Goal: Submit feedback/report problem

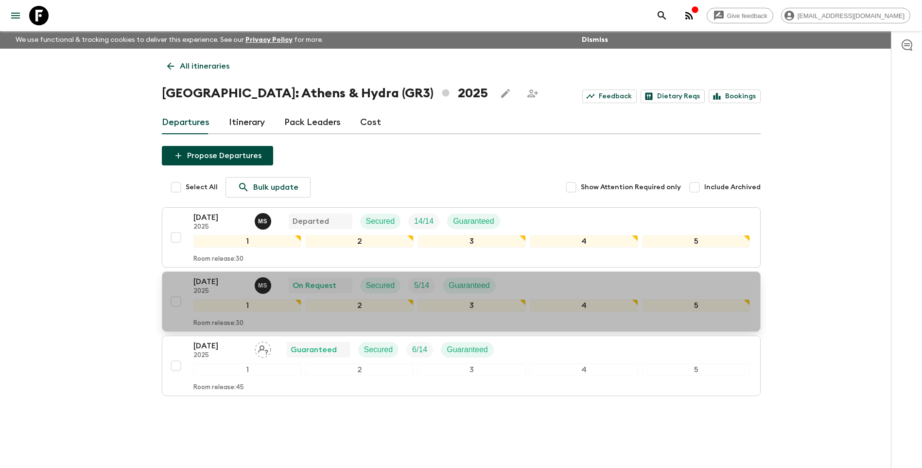
click at [202, 279] on p "[DATE]" at bounding box center [220, 282] width 53 height 12
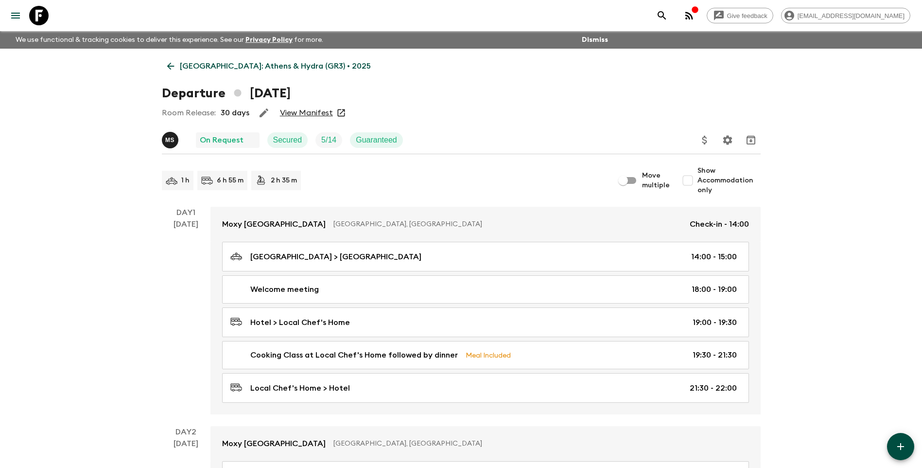
click at [296, 114] on link "View Manifest" at bounding box center [306, 113] width 53 height 10
click at [207, 70] on p "[GEOGRAPHIC_DATA]: Athens & Hydra (GR3) • 2025" at bounding box center [275, 66] width 191 height 12
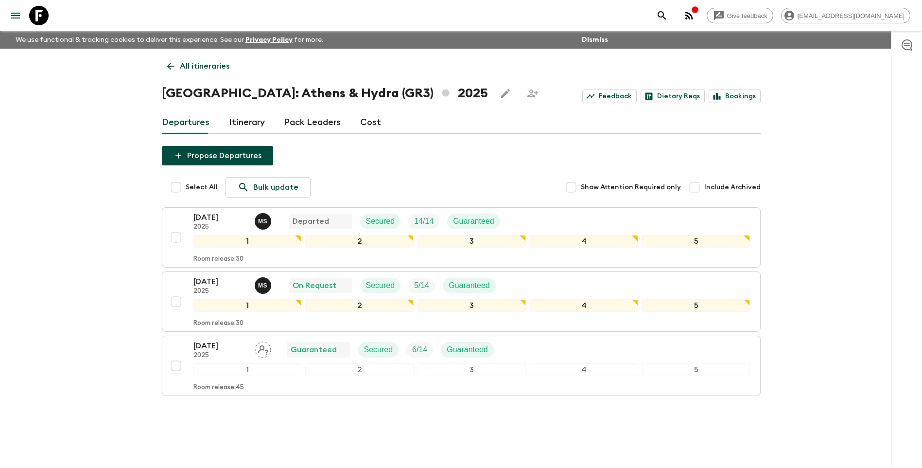
click at [196, 68] on p "All itineraries" at bounding box center [205, 66] width 50 height 12
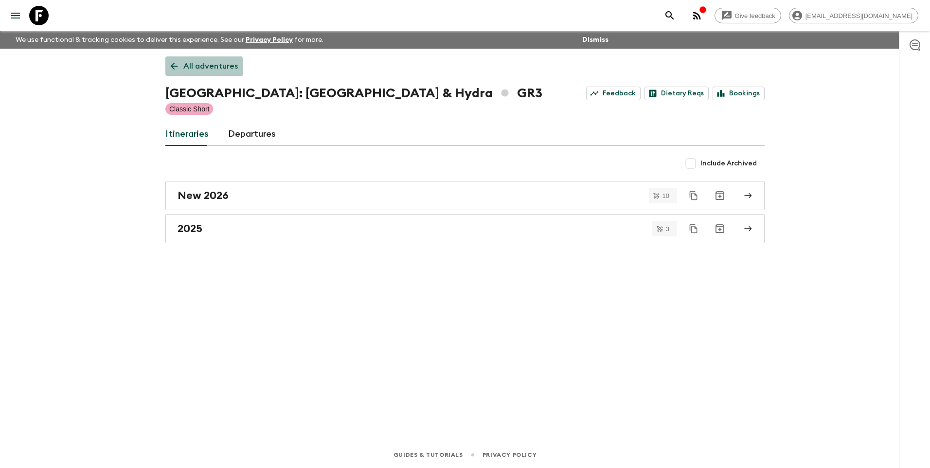
click at [192, 72] on link "All adventures" at bounding box center [204, 65] width 78 height 19
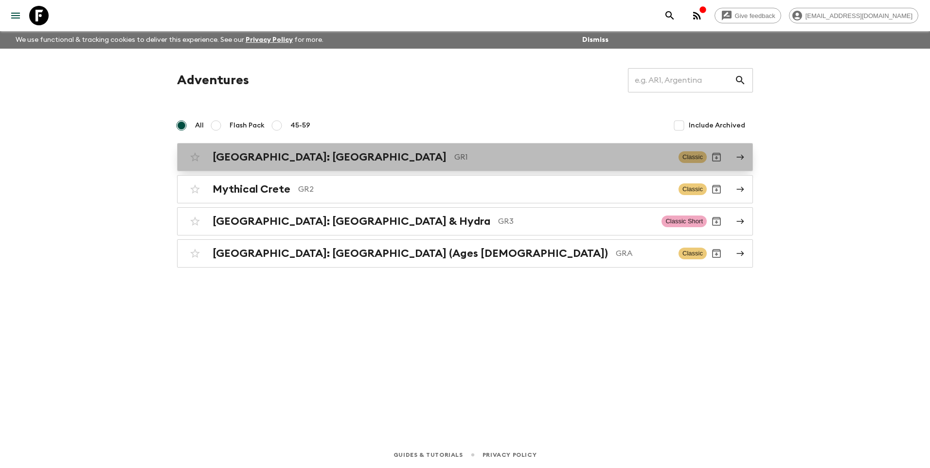
click at [266, 150] on div "[GEOGRAPHIC_DATA]: [GEOGRAPHIC_DATA] & the Islands GR1 Classic" at bounding box center [445, 156] width 521 height 19
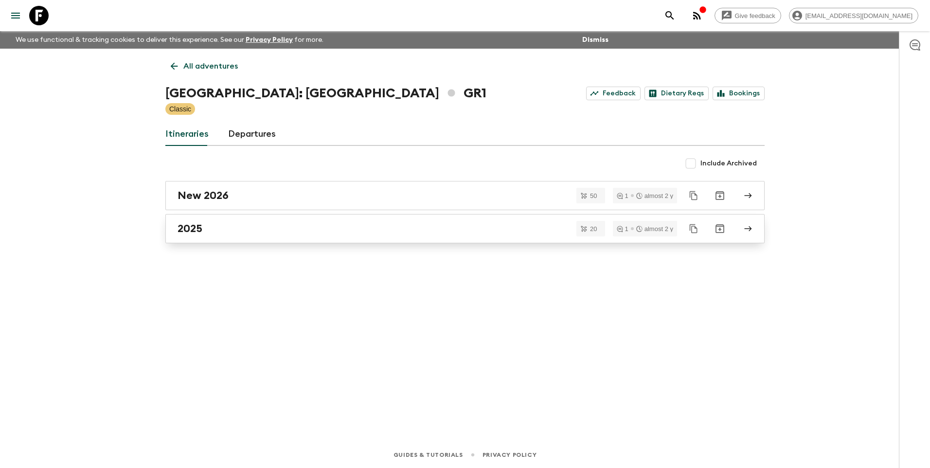
click at [200, 227] on h2 "2025" at bounding box center [189, 228] width 25 height 13
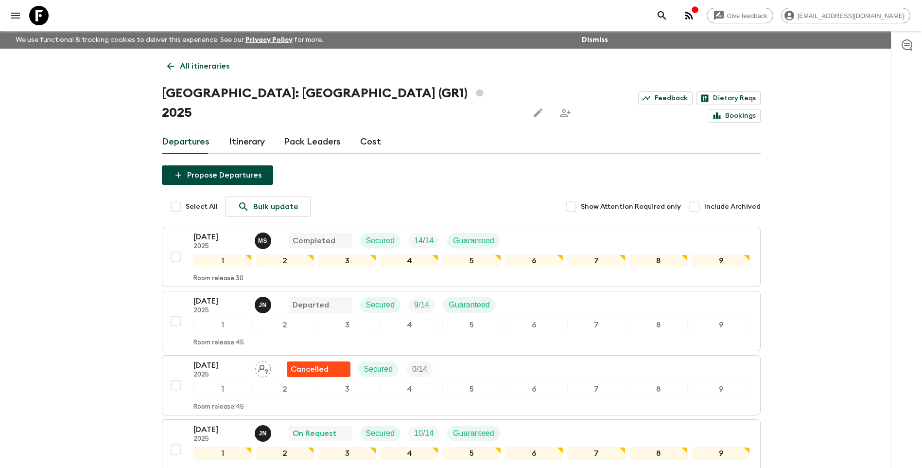
scroll to position [195, 0]
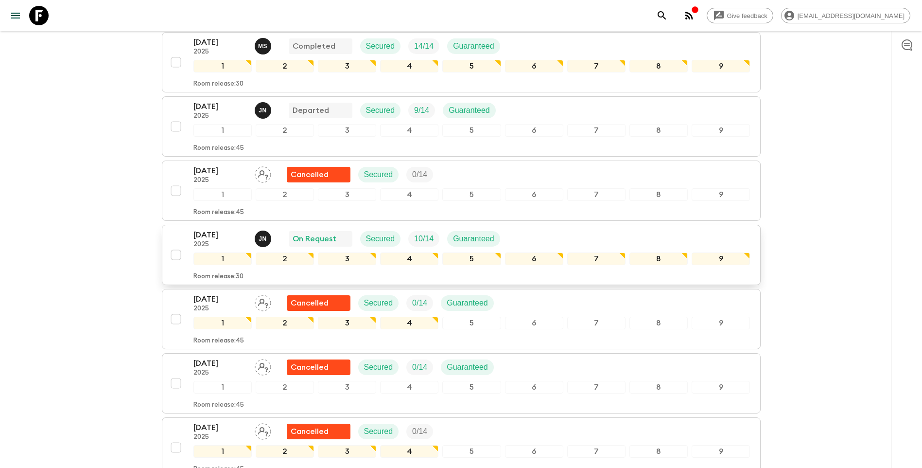
click at [208, 241] on p "2025" at bounding box center [220, 245] width 53 height 8
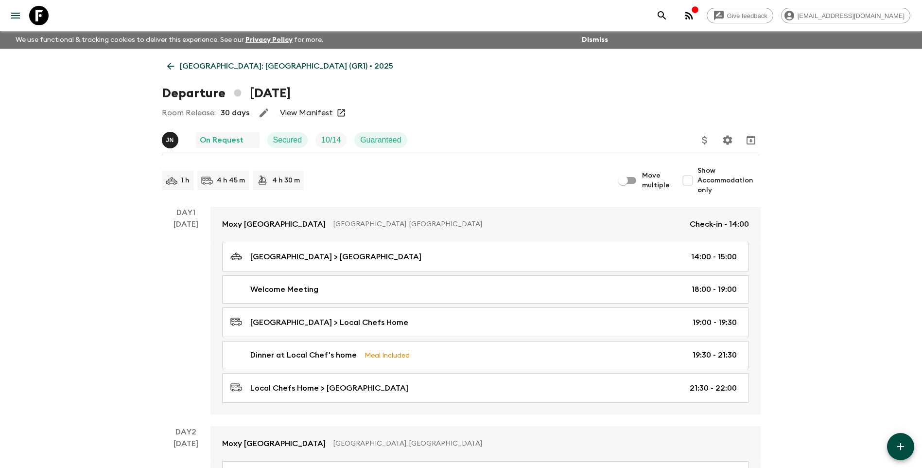
click at [295, 111] on link "View Manifest" at bounding box center [306, 113] width 53 height 10
click at [210, 74] on link "[GEOGRAPHIC_DATA]: [GEOGRAPHIC_DATA] (GR1) • 2025" at bounding box center [280, 65] width 237 height 19
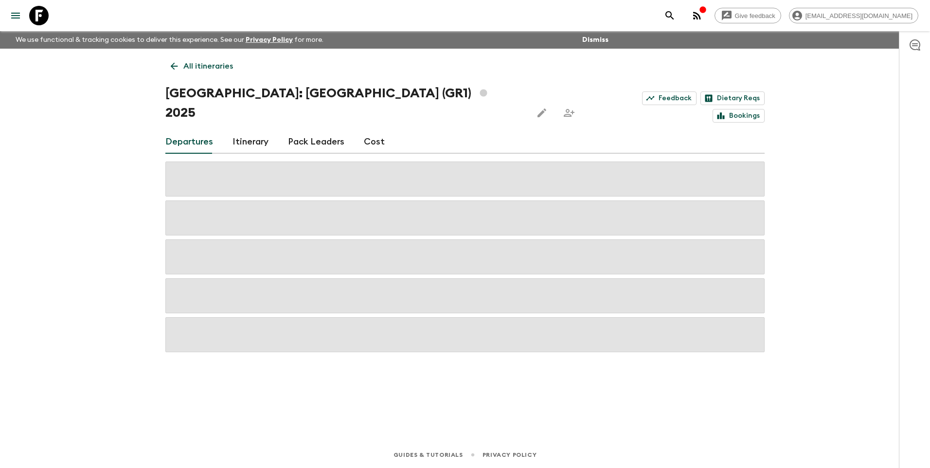
click at [209, 66] on p "All itineraries" at bounding box center [208, 66] width 50 height 12
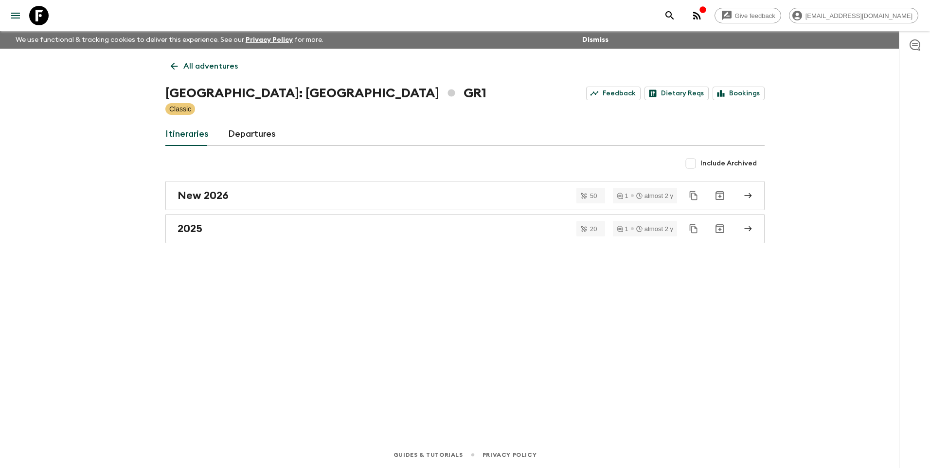
click at [205, 61] on p "All adventures" at bounding box center [210, 66] width 54 height 12
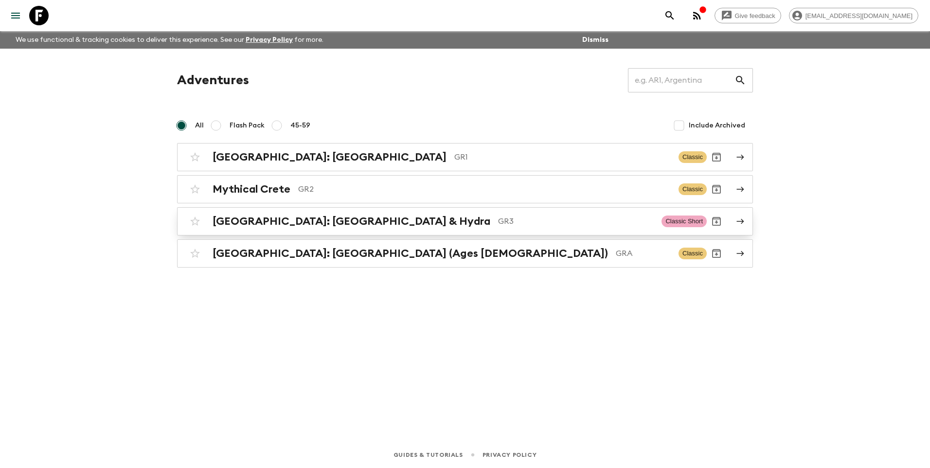
click at [292, 231] on link "[GEOGRAPHIC_DATA]: [GEOGRAPHIC_DATA] & Hydra GR3 Classic Short" at bounding box center [465, 221] width 576 height 28
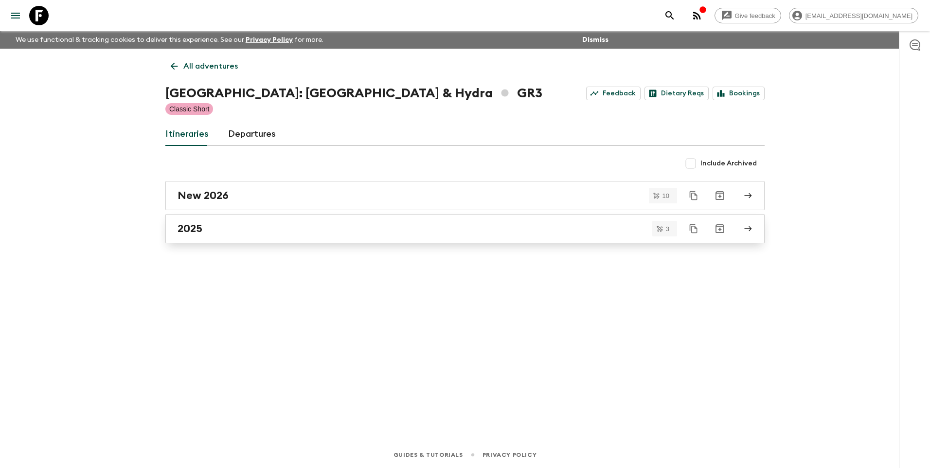
click at [235, 241] on link "2025" at bounding box center [464, 228] width 599 height 29
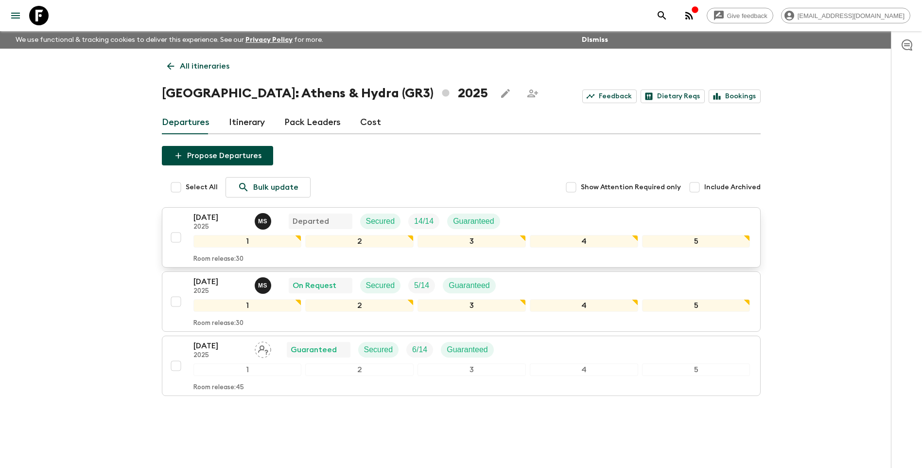
click at [195, 225] on p "2025" at bounding box center [220, 227] width 53 height 8
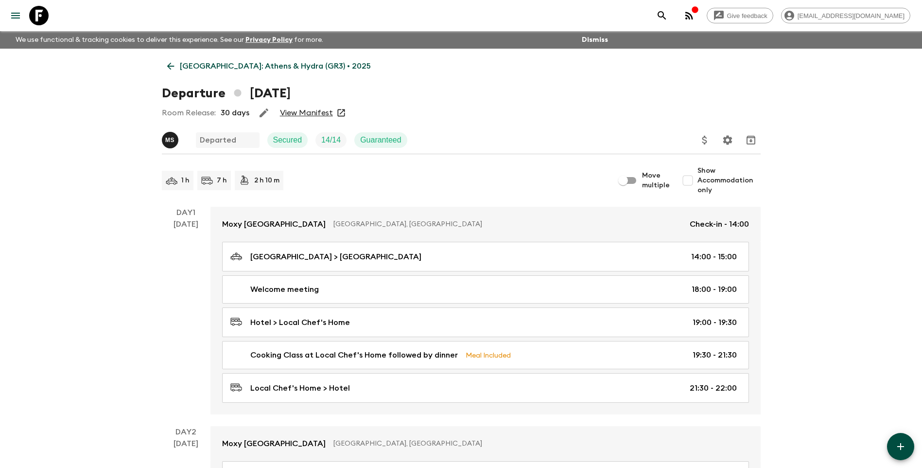
click at [316, 115] on link "View Manifest" at bounding box center [306, 113] width 53 height 10
click at [190, 58] on link "[GEOGRAPHIC_DATA]: Athens & Hydra (GR3) • 2025" at bounding box center [269, 65] width 214 height 19
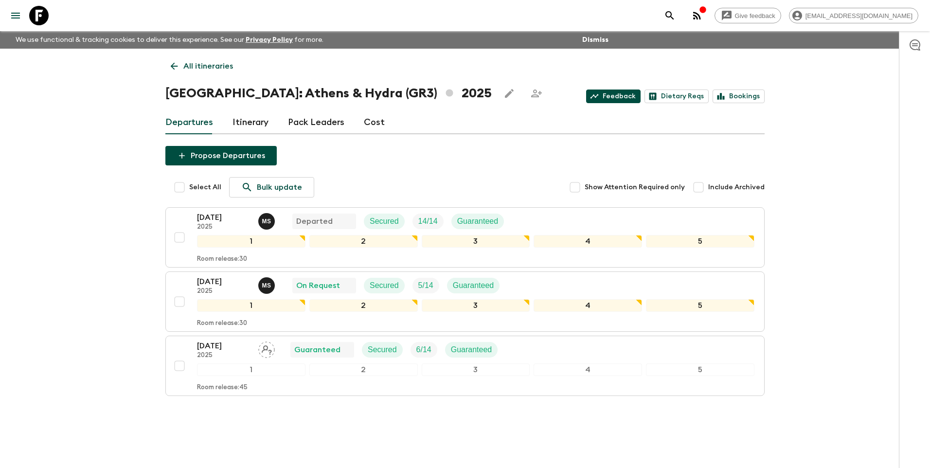
click at [642, 99] on div "Feedback Dietary Reqs Bookings" at bounding box center [675, 96] width 178 height 14
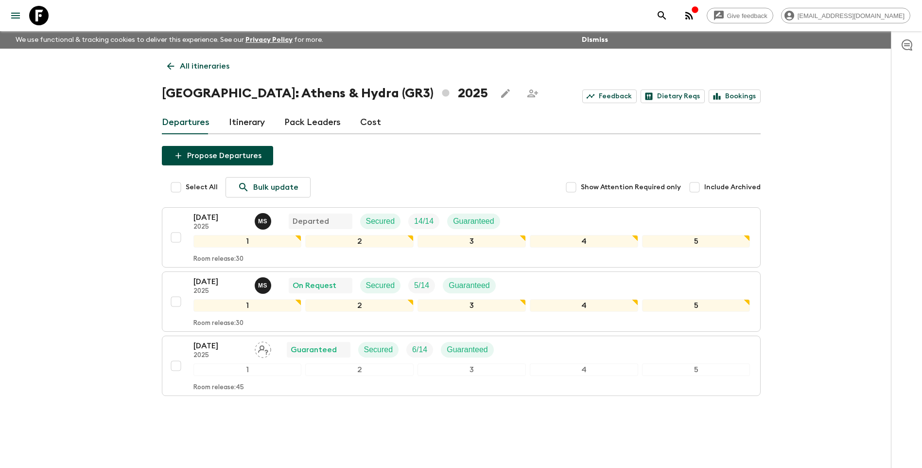
click at [456, 74] on div "All itineraries [GEOGRAPHIC_DATA]: [GEOGRAPHIC_DATA] & Hydra (GR3) 2025 Feedbac…" at bounding box center [461, 240] width 622 height 382
click at [609, 89] on div "[GEOGRAPHIC_DATA]: [GEOGRAPHIC_DATA] & Hydra (GR3) 2025 Feedback Dietary Reqs B…" at bounding box center [461, 93] width 599 height 19
click at [609, 93] on link "Feedback" at bounding box center [610, 96] width 54 height 14
